Goal: Book appointment/travel/reservation

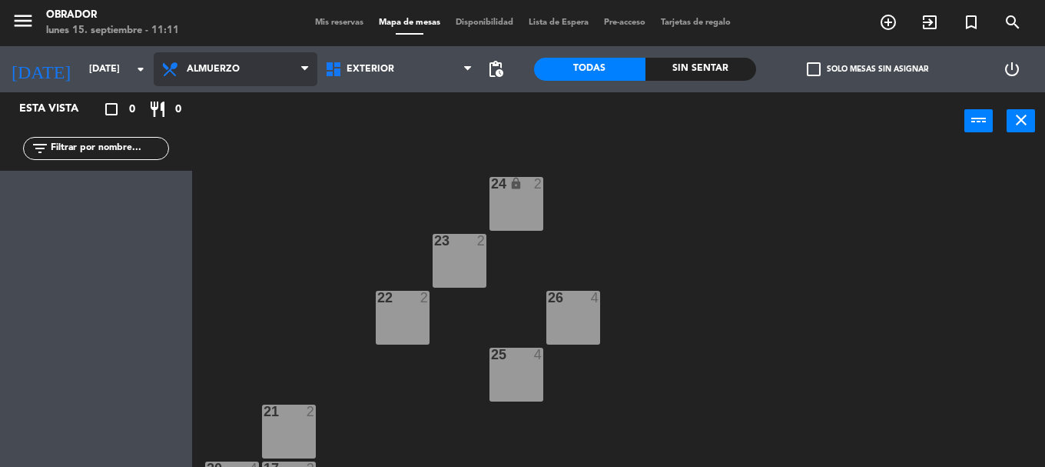
click at [262, 71] on span "Almuerzo" at bounding box center [236, 69] width 164 height 34
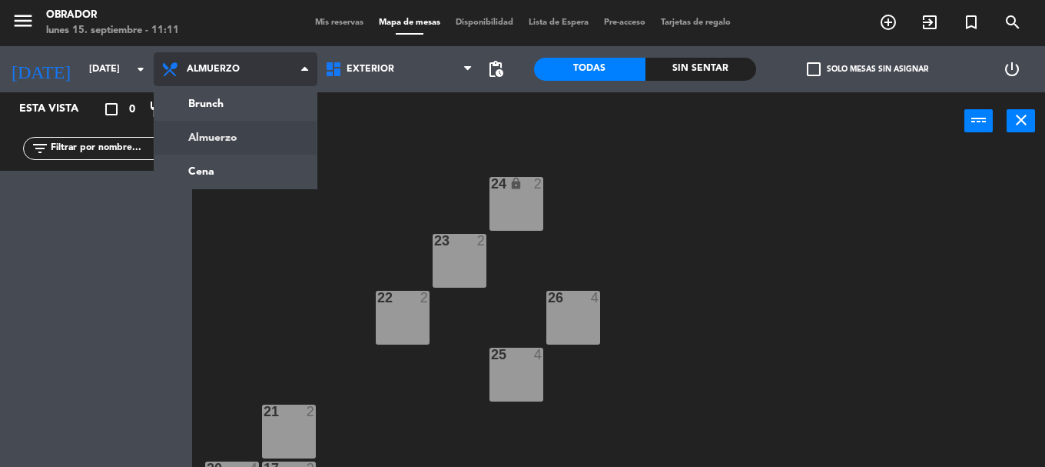
click at [226, 136] on ng-component "menu Obrador [DATE] 15. septiembre - 11:11 Mis reservas Mapa de mesas Disponibi…" at bounding box center [522, 233] width 1045 height 467
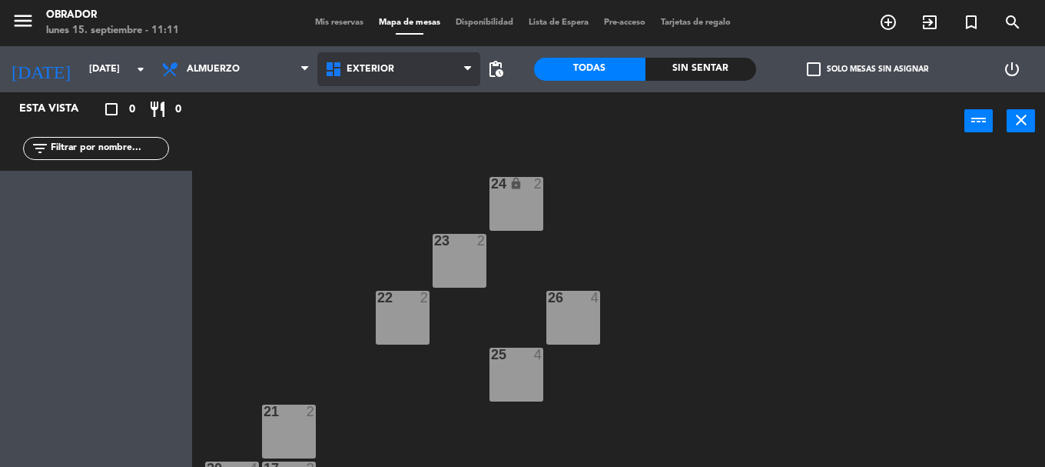
click at [437, 75] on span "Exterior" at bounding box center [399, 69] width 164 height 34
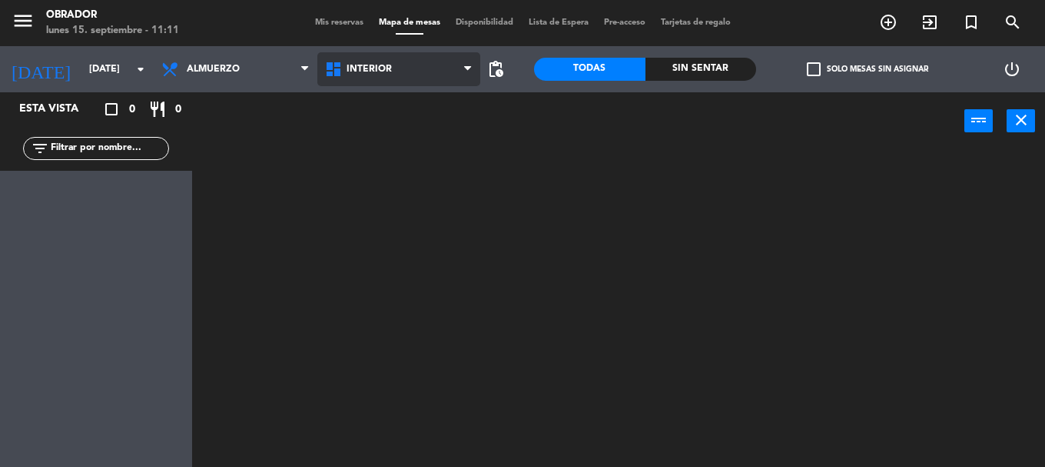
click at [392, 130] on ng-component "menu Obrador [DATE] 15. septiembre - 11:11 Mis reservas Mapa de mesas Disponibi…" at bounding box center [522, 233] width 1045 height 467
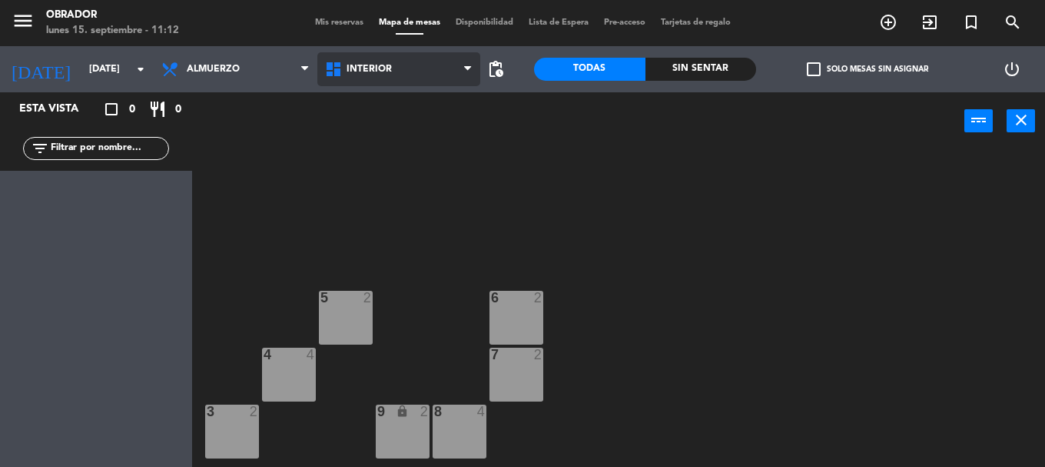
click at [418, 75] on span "Interior" at bounding box center [399, 69] width 164 height 34
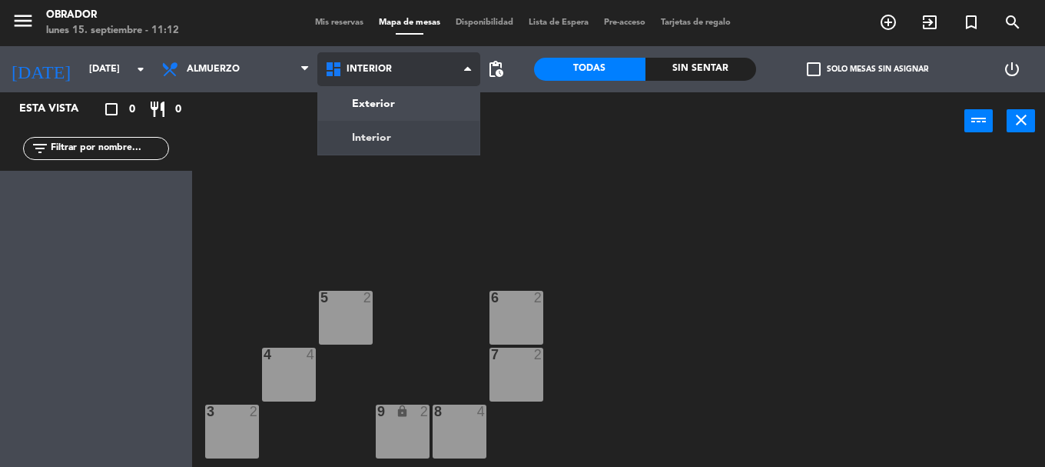
click at [400, 125] on ng-component "menu Obrador [DATE] 15. septiembre - 11:12 Mis reservas Mapa de mesas Disponibi…" at bounding box center [522, 233] width 1045 height 467
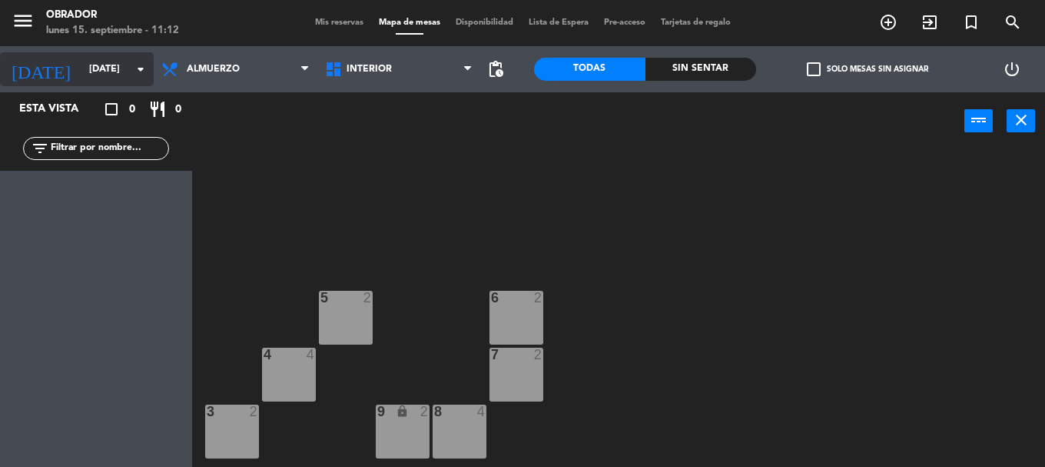
click at [118, 68] on input "[DATE]" at bounding box center [146, 69] width 130 height 26
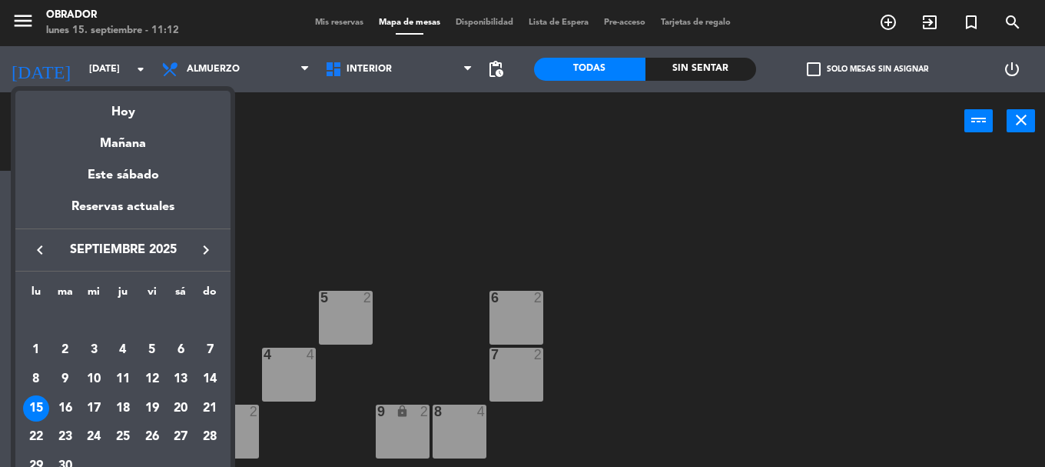
click at [33, 405] on div "15" at bounding box center [36, 408] width 26 height 26
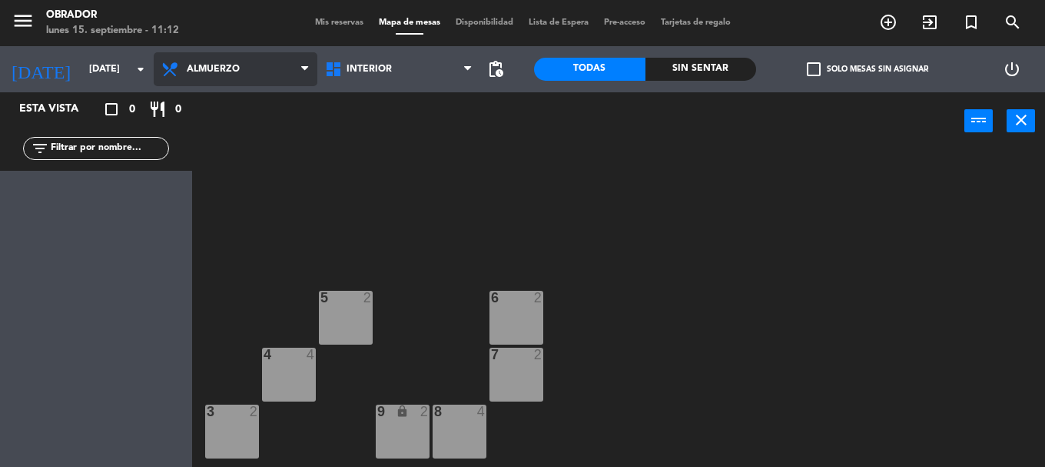
click at [305, 75] on icon at bounding box center [304, 69] width 7 height 12
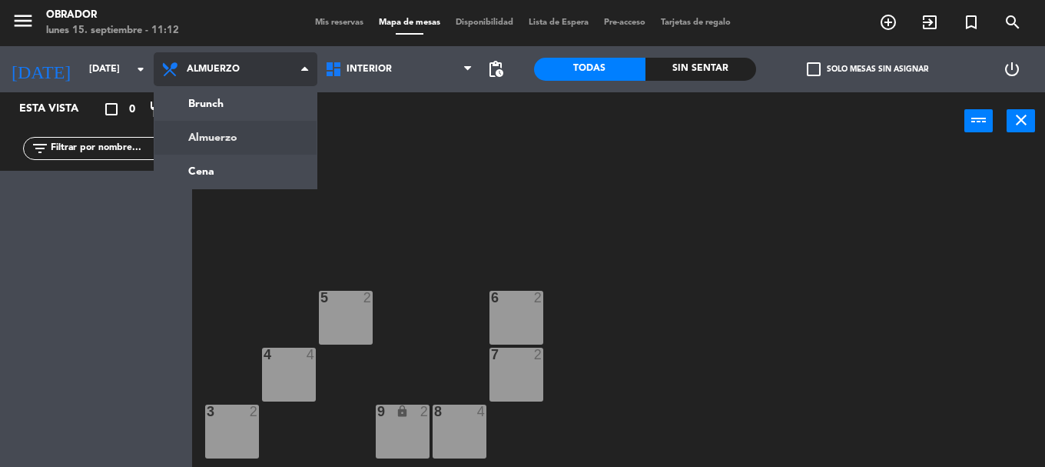
click at [305, 75] on icon at bounding box center [304, 69] width 7 height 12
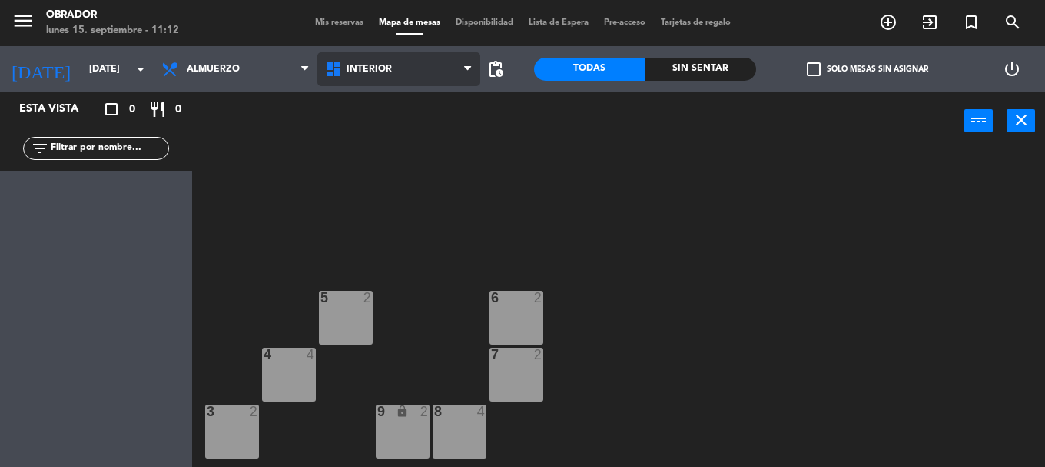
click at [403, 69] on span "Interior" at bounding box center [399, 69] width 164 height 34
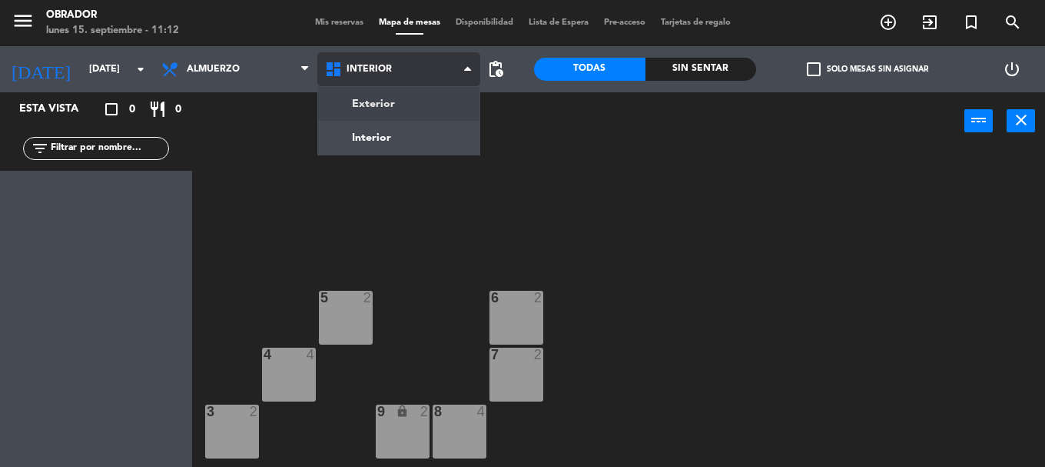
click at [391, 112] on ng-component "menu Obrador [DATE] 15. septiembre - 11:12 Mis reservas Mapa de mesas Disponibi…" at bounding box center [522, 233] width 1045 height 467
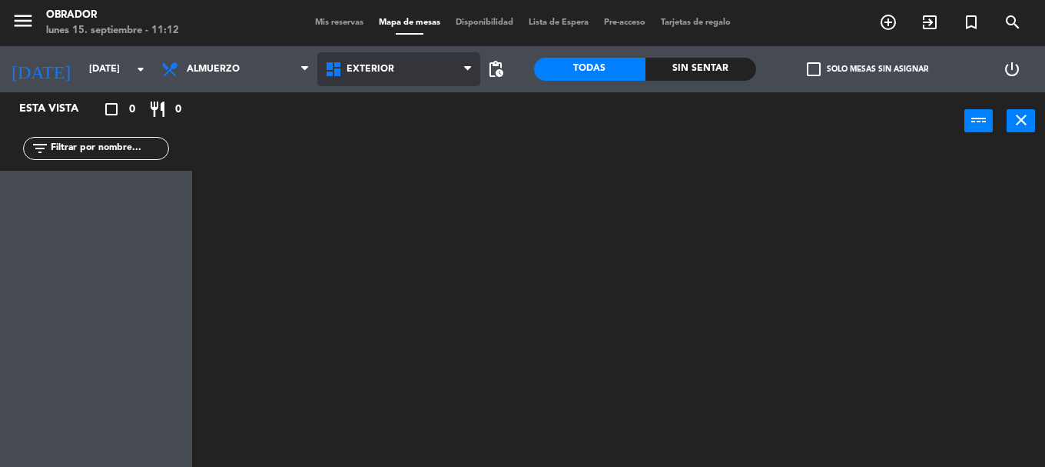
click at [412, 74] on span "Exterior" at bounding box center [399, 69] width 164 height 34
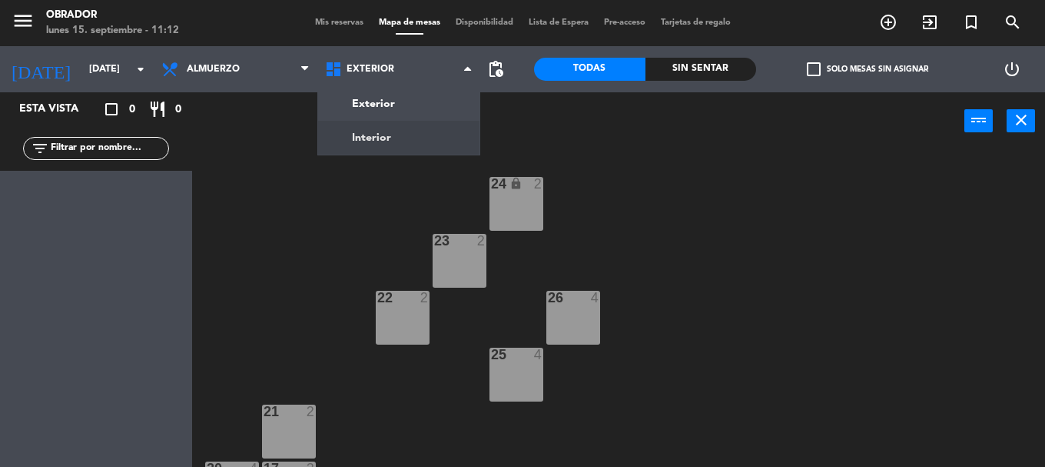
click at [382, 144] on ng-component "menu Obrador [DATE] 15. septiembre - 11:12 Mis reservas Mapa de mesas Disponibi…" at bounding box center [522, 233] width 1045 height 467
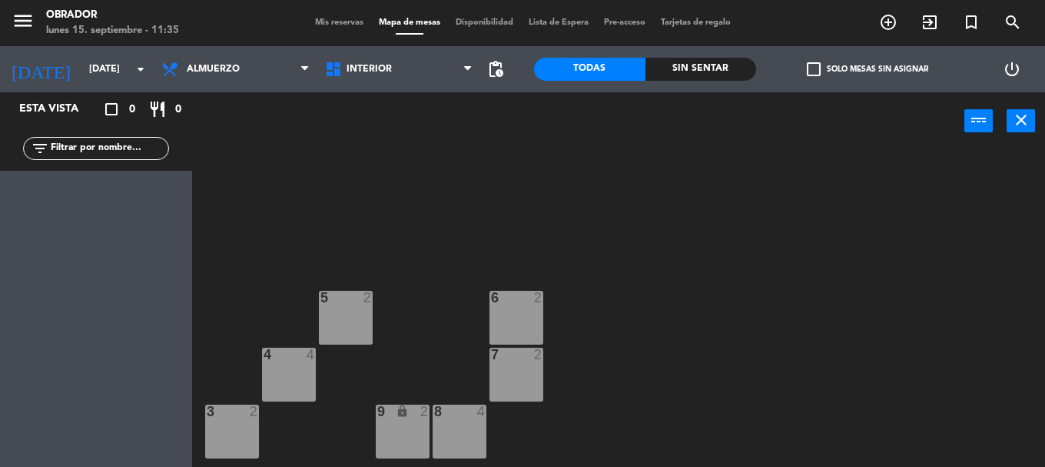
click at [525, 124] on div "power_input close" at bounding box center [578, 121] width 772 height 58
